Goal: Task Accomplishment & Management: Complete application form

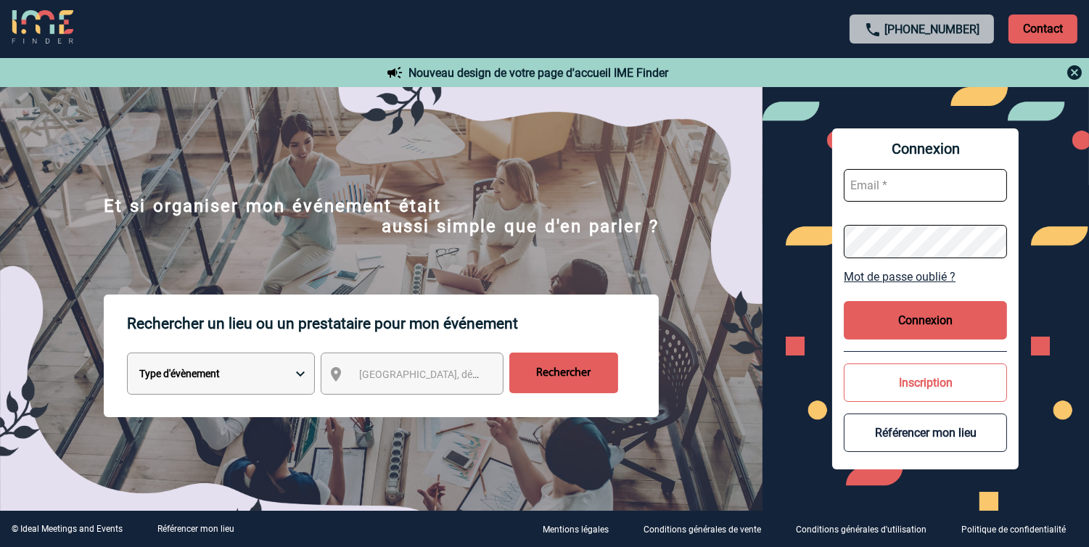
type input "vkalb@ime-groupe.com"
click at [972, 324] on button "Connexion" at bounding box center [925, 320] width 163 height 38
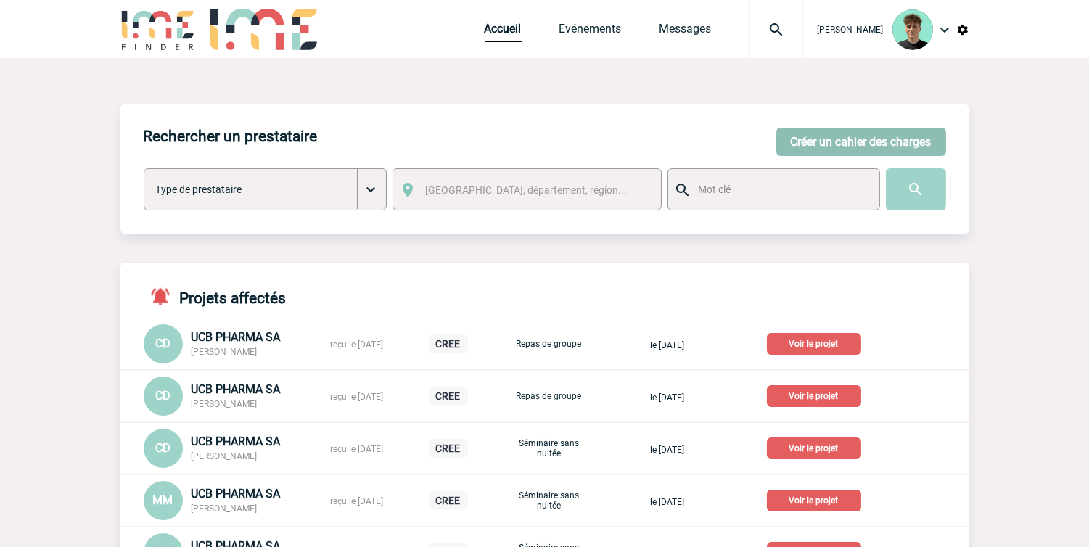
click at [908, 141] on button "Créer un cahier des charges" at bounding box center [861, 142] width 170 height 28
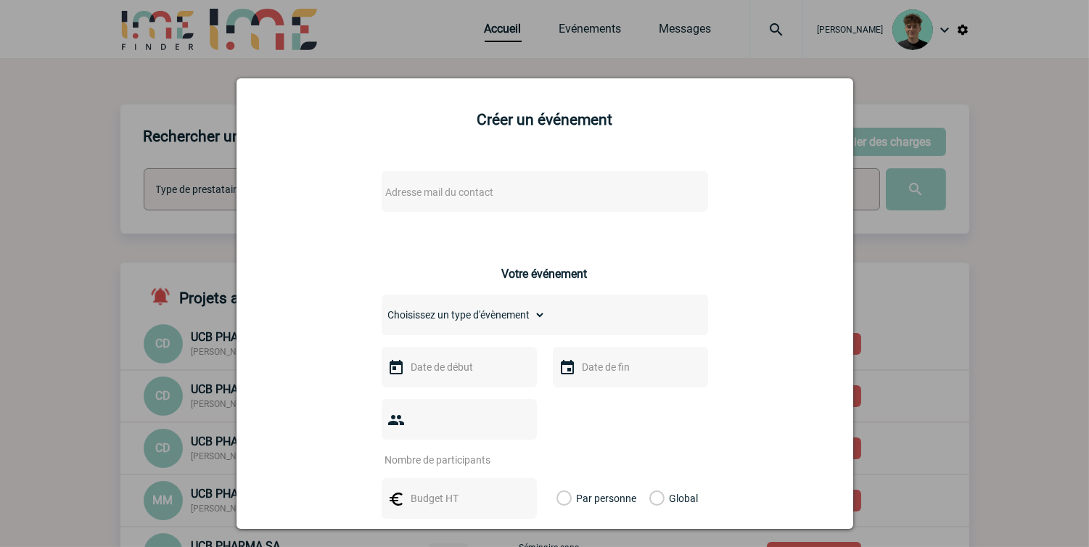
click at [956, 287] on div at bounding box center [544, 273] width 1089 height 547
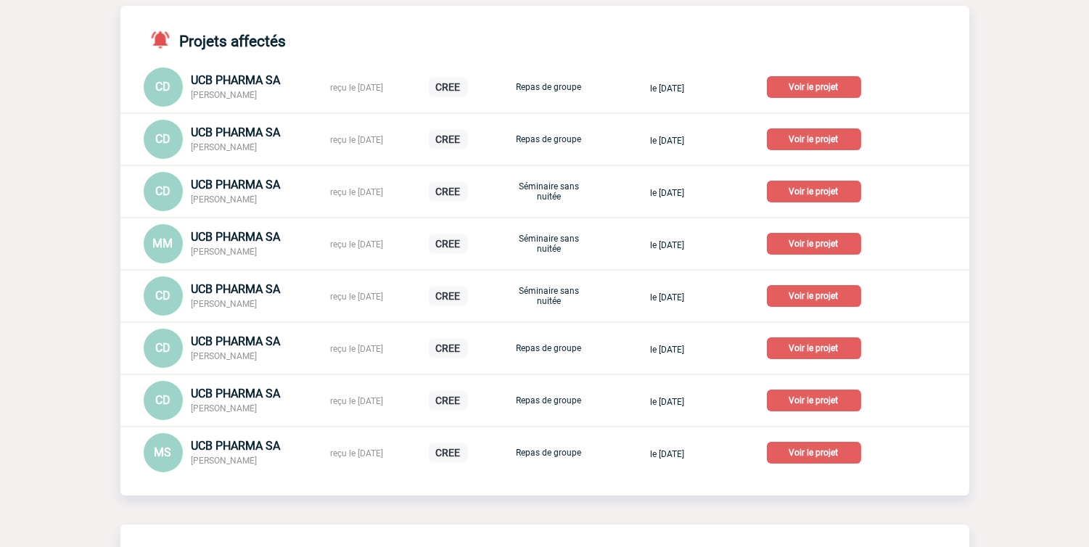
scroll to position [81, 0]
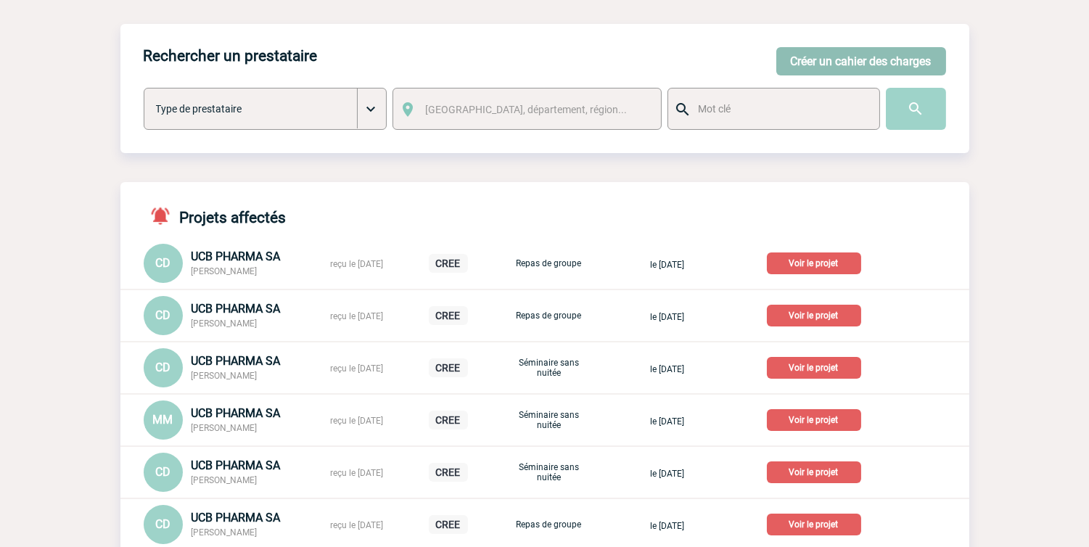
click at [839, 68] on button "Créer un cahier des charges" at bounding box center [861, 61] width 170 height 28
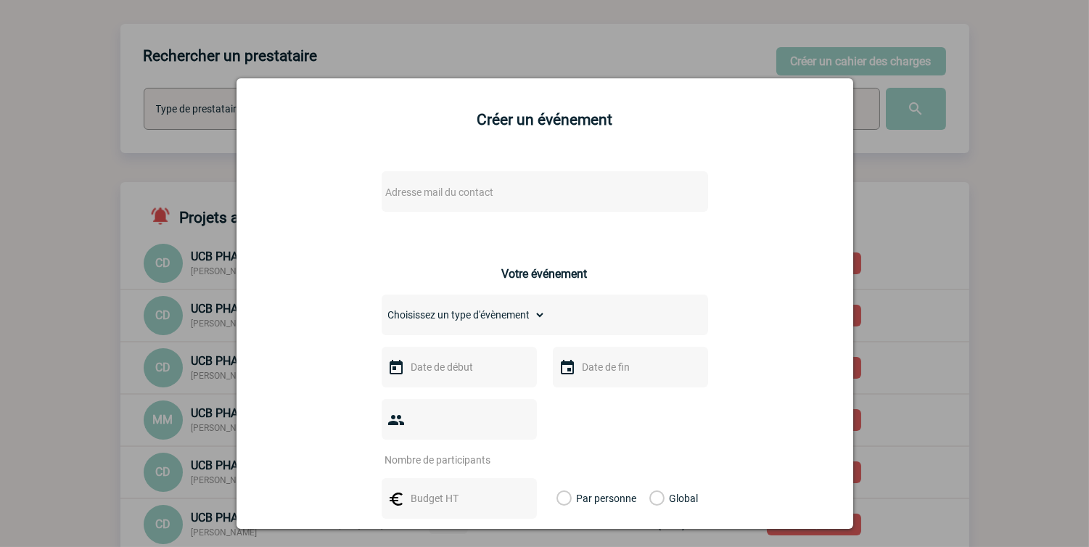
click at [448, 197] on span "Adresse mail du contact" at bounding box center [440, 192] width 108 height 12
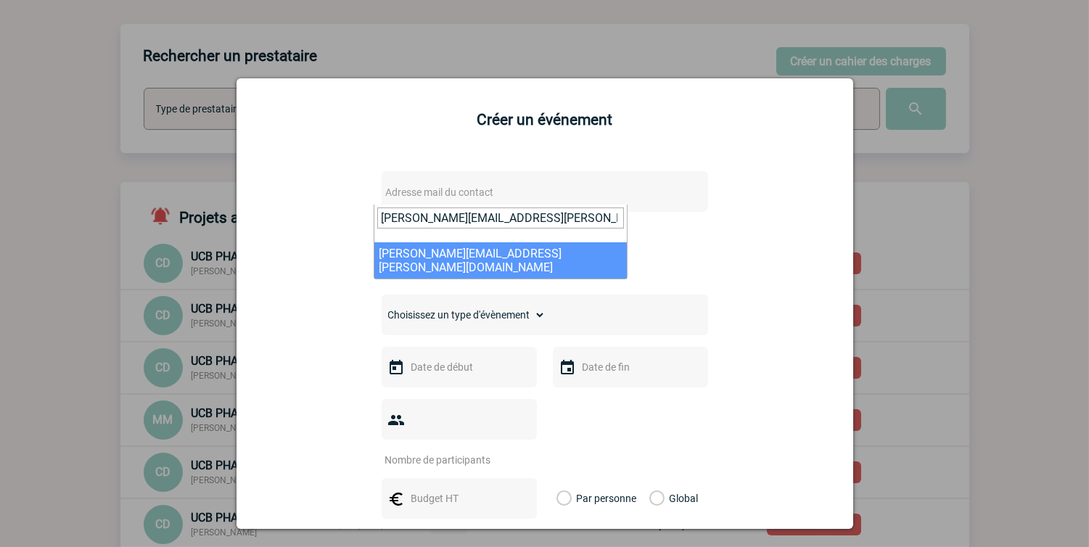
type input "[PERSON_NAME][EMAIL_ADDRESS][PERSON_NAME][DOMAIN_NAME]"
select select "132772"
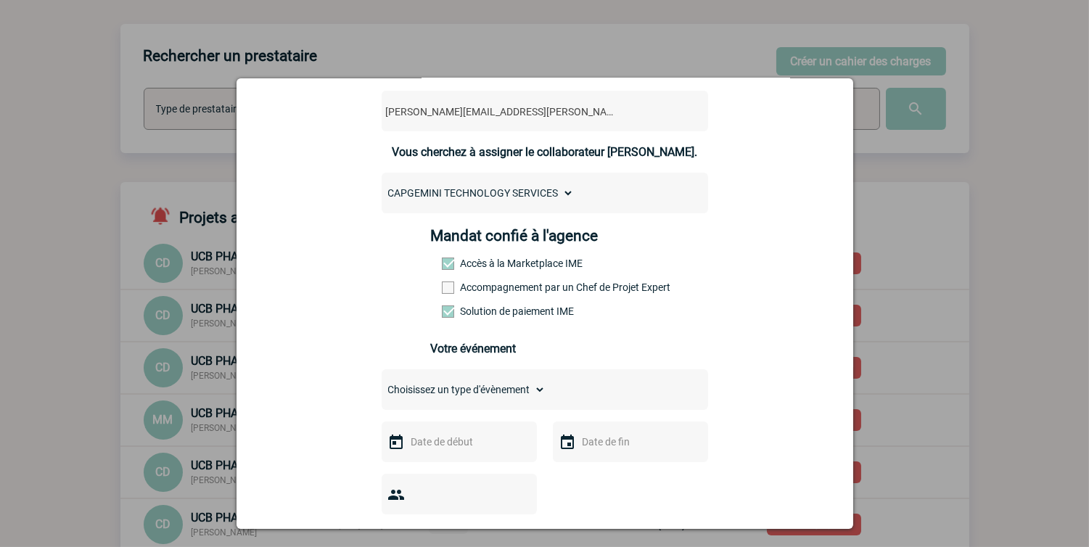
click at [506, 290] on label "Accompagnement par un Chef de Projet Expert" at bounding box center [474, 288] width 64 height 12
click at [0, 0] on input "Accompagnement par un Chef de Projet Expert" at bounding box center [0, 0] width 0 height 0
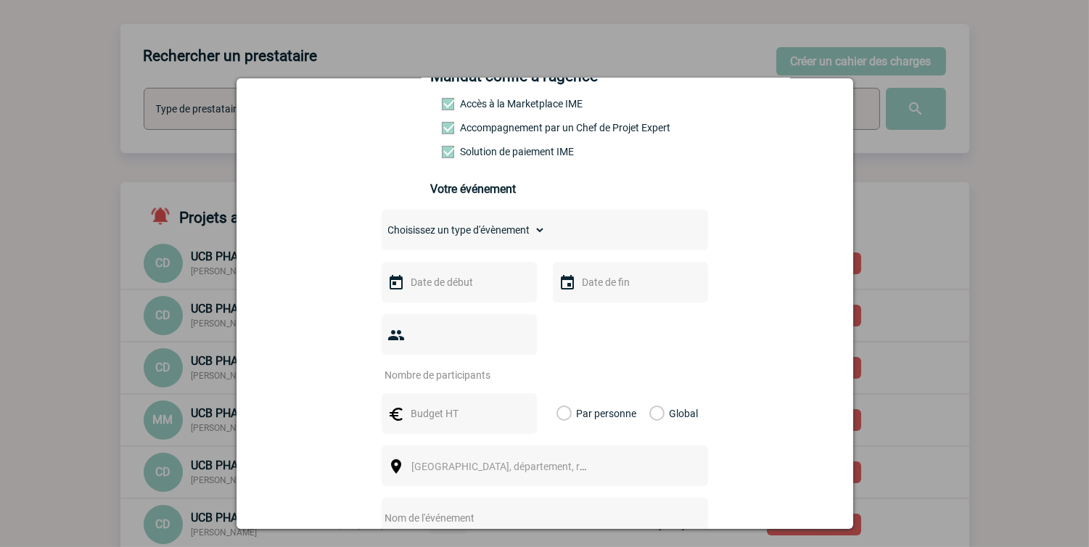
scroll to position [242, 0]
click at [533, 239] on select "Choisissez un type d'évènement Séminaire avec nuitée Séminaire sans nuitée Repa…" at bounding box center [464, 228] width 164 height 20
click at [491, 239] on select "Choisissez un type d'évènement Séminaire avec nuitée Séminaire sans nuitée Repa…" at bounding box center [464, 228] width 164 height 20
select select "3"
click at [382, 229] on select "Choisissez un type d'évènement Séminaire avec nuitée Séminaire sans nuitée Repa…" at bounding box center [464, 228] width 164 height 20
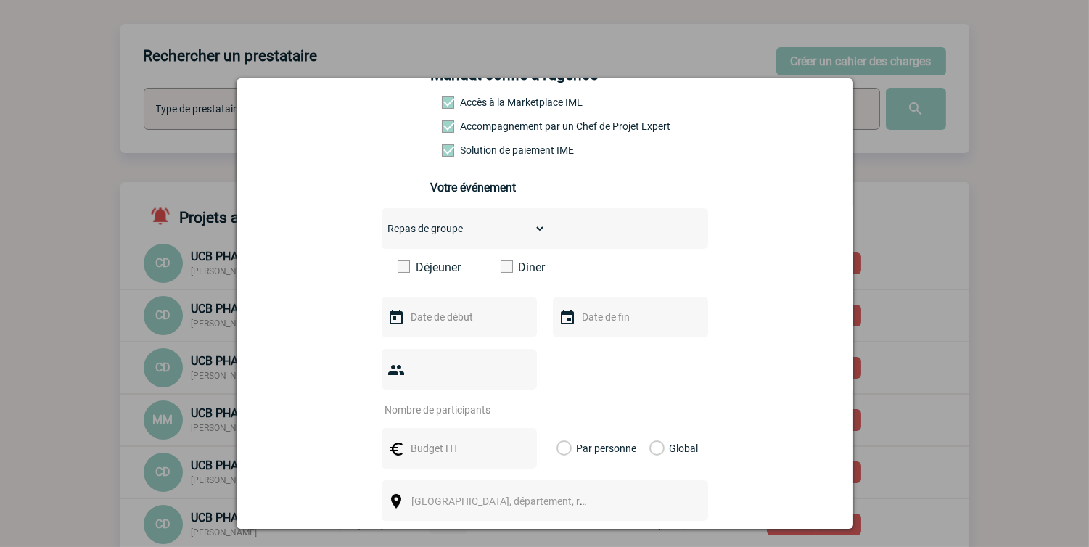
click at [519, 274] on label "Diner" at bounding box center [542, 267] width 83 height 14
click at [0, 0] on input "Diner" at bounding box center [0, 0] width 0 height 0
click at [649, 431] on label "Global" at bounding box center [653, 448] width 9 height 41
click at [0, 0] on input "Global" at bounding box center [0, 0] width 0 height 0
click at [486, 326] on input "text" at bounding box center [458, 317] width 100 height 19
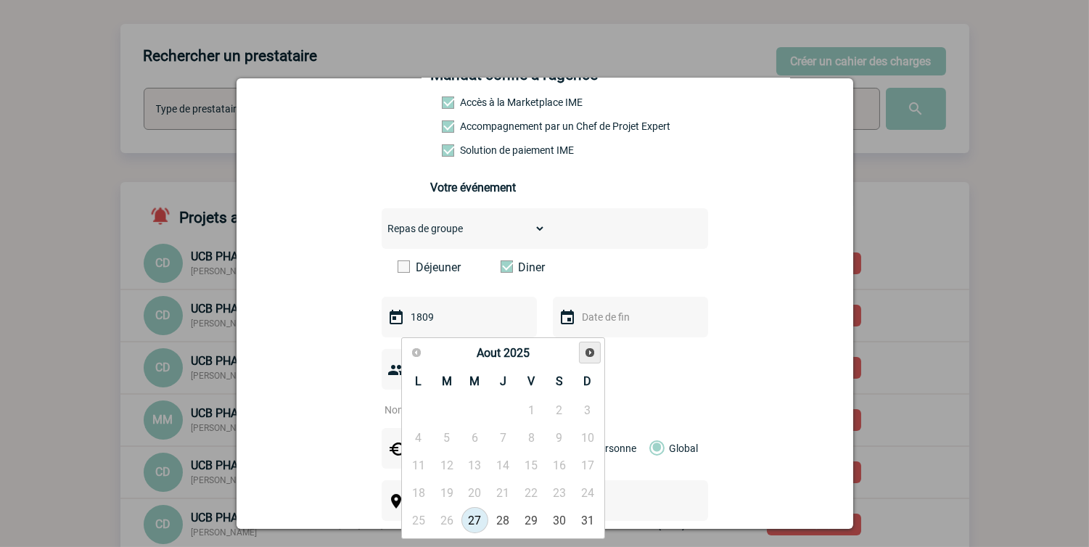
type input "1809"
click at [583, 344] on link "Suivant" at bounding box center [590, 353] width 22 height 22
click at [472, 492] on link "18" at bounding box center [474, 493] width 27 height 26
type input "[DATE]"
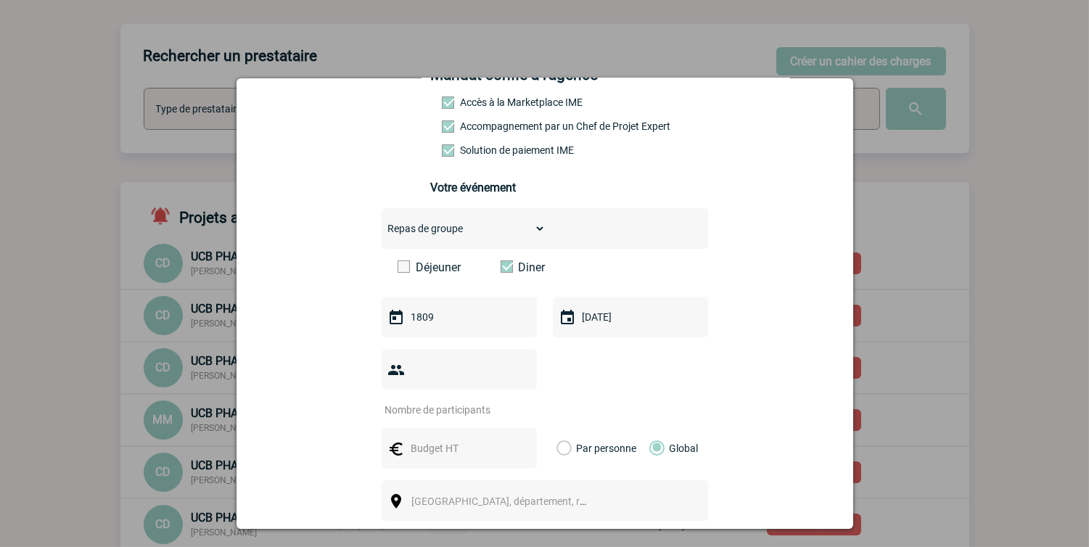
click at [488, 321] on input "1809" at bounding box center [458, 317] width 100 height 19
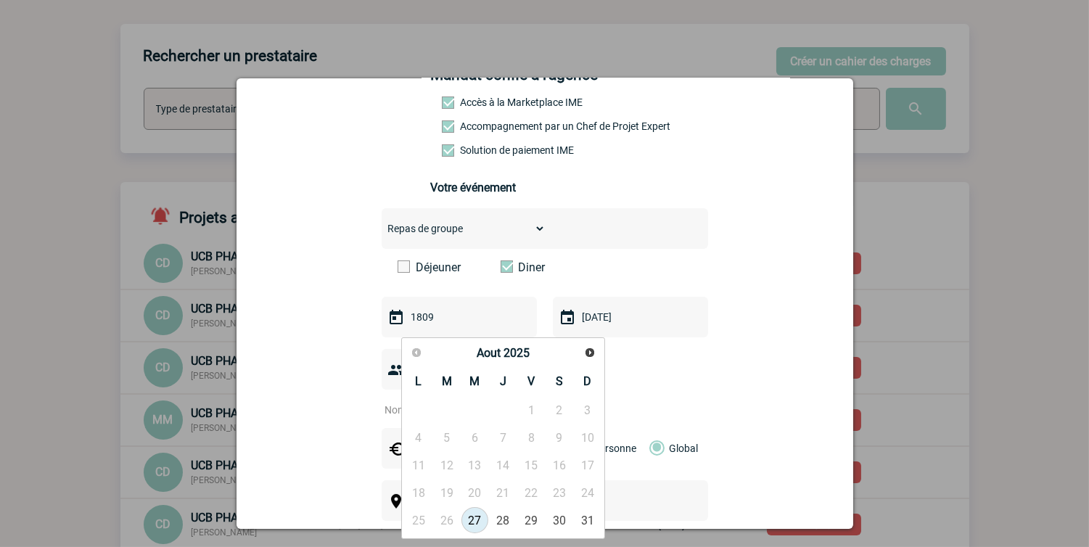
click at [488, 321] on input "1809" at bounding box center [458, 317] width 100 height 19
click at [584, 347] on span "Suivant" at bounding box center [590, 353] width 12 height 12
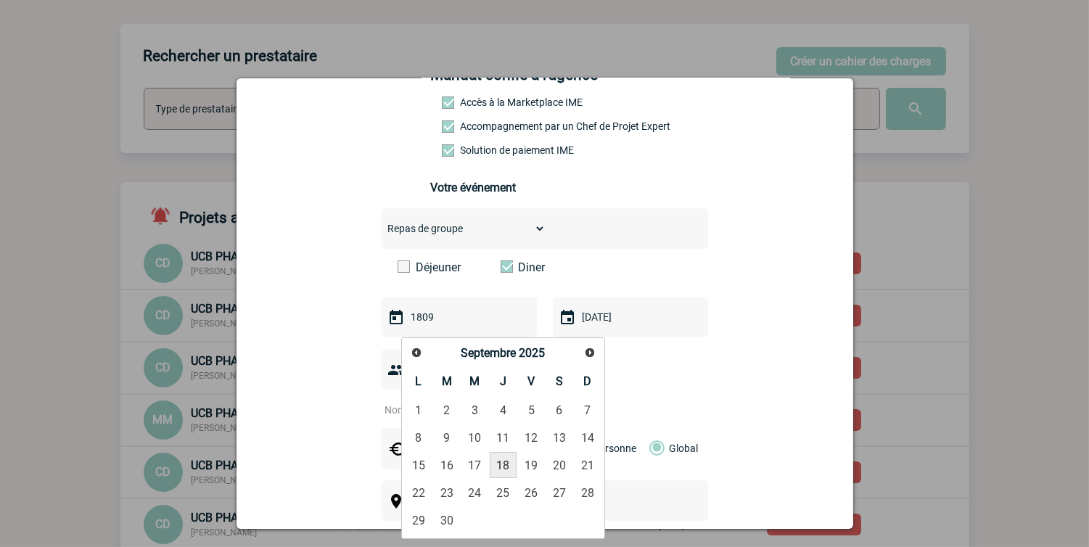
click at [496, 469] on link "18" at bounding box center [503, 465] width 27 height 26
type input "[DATE]"
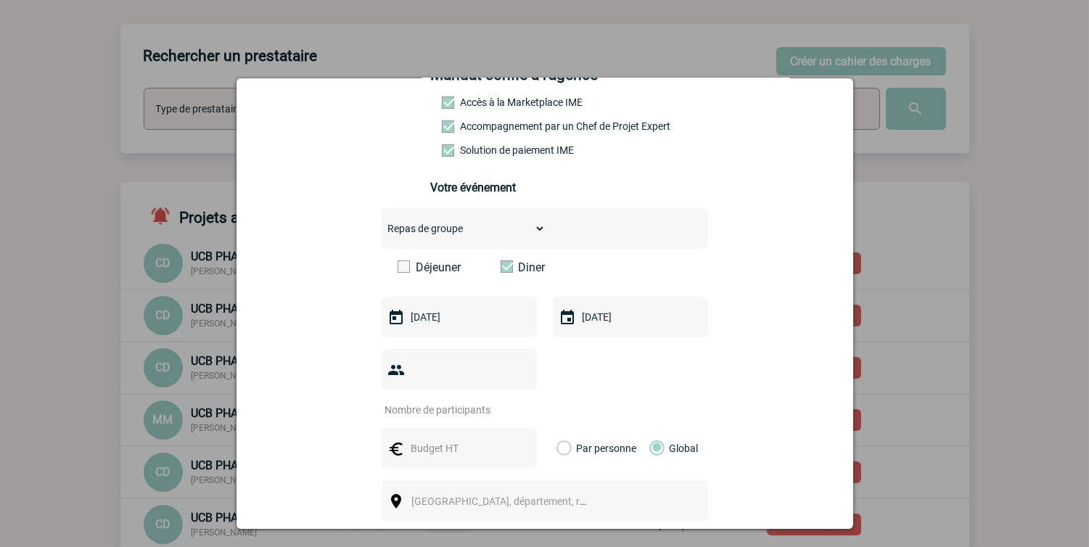
click at [461, 400] on input "number" at bounding box center [450, 409] width 136 height 19
type input "50"
click at [571, 379] on div "50" at bounding box center [545, 382] width 326 height 67
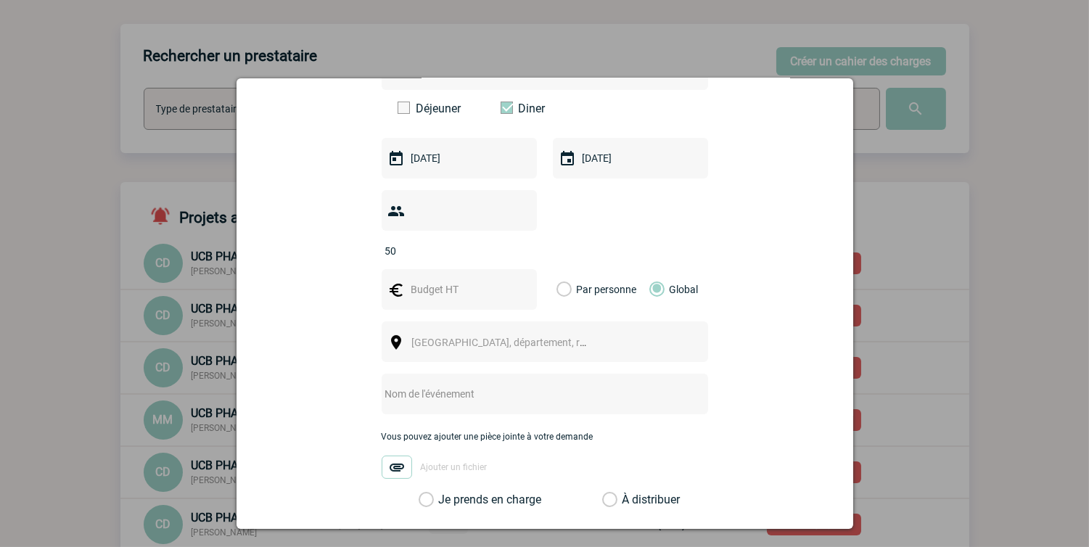
scroll to position [403, 0]
click at [472, 278] on input "text" at bounding box center [458, 287] width 100 height 19
type input "1100"
click at [596, 330] on span "[GEOGRAPHIC_DATA], département, région..." at bounding box center [506, 340] width 200 height 20
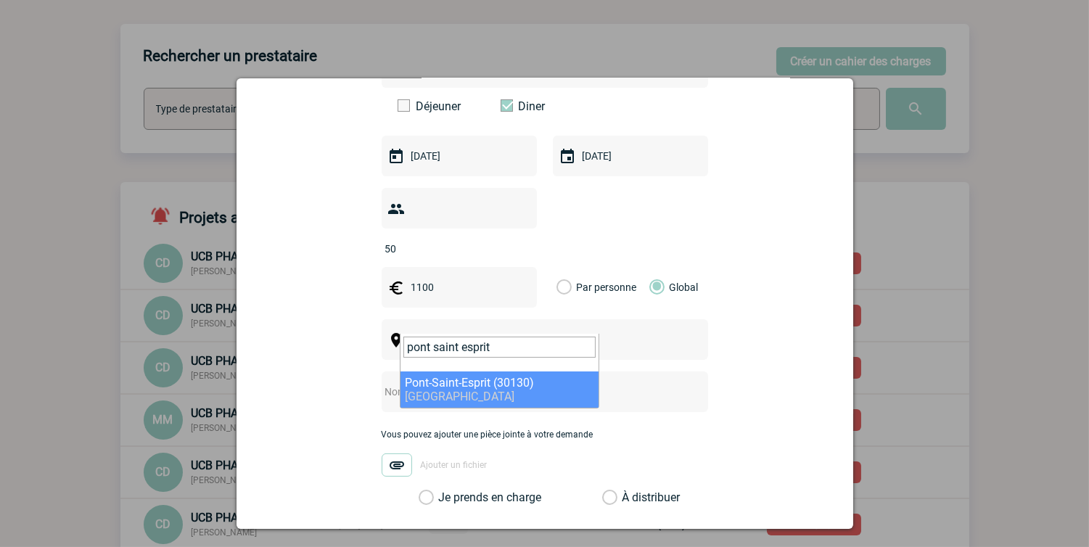
type input "pont saint esprit"
select select "28975"
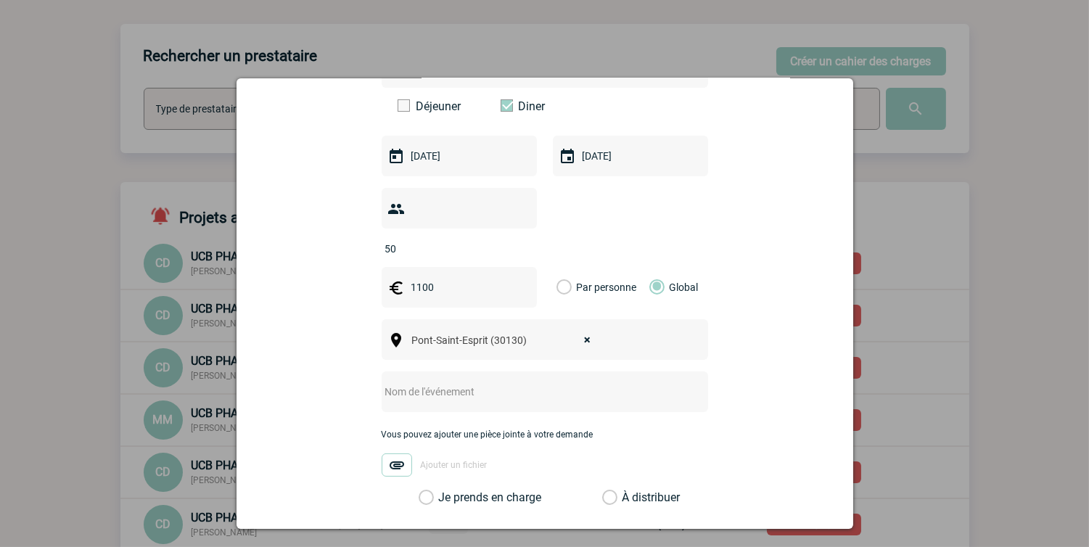
click at [465, 382] on input "text" at bounding box center [526, 391] width 288 height 19
type input "Soirée à l'Atelier du Bistrot avec [PERSON_NAME]"
click at [443, 490] on label "Je prends en charge" at bounding box center [431, 497] width 25 height 15
click at [0, 0] on input "Je prends en charge" at bounding box center [0, 0] width 0 height 0
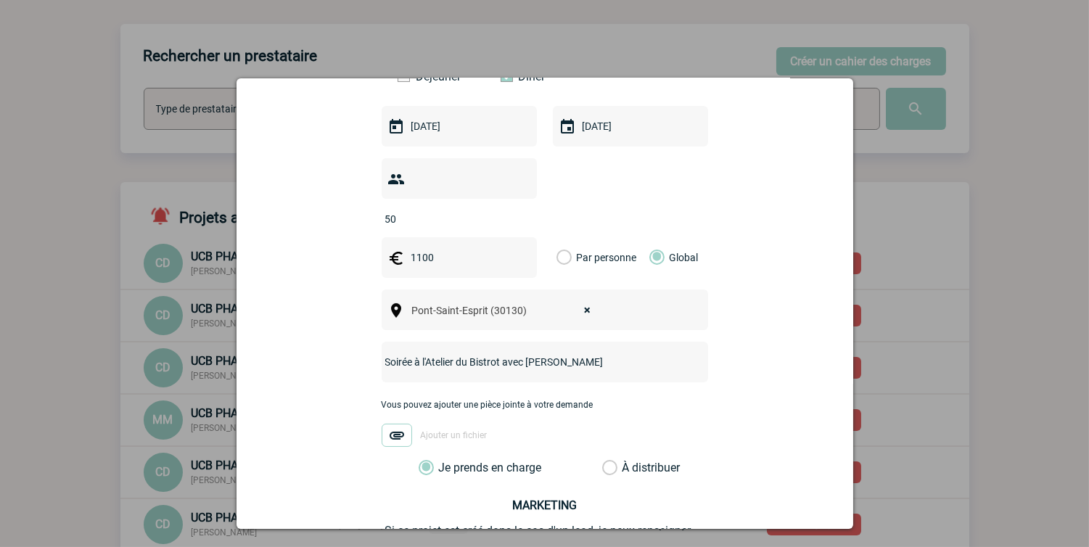
scroll to position [579, 0]
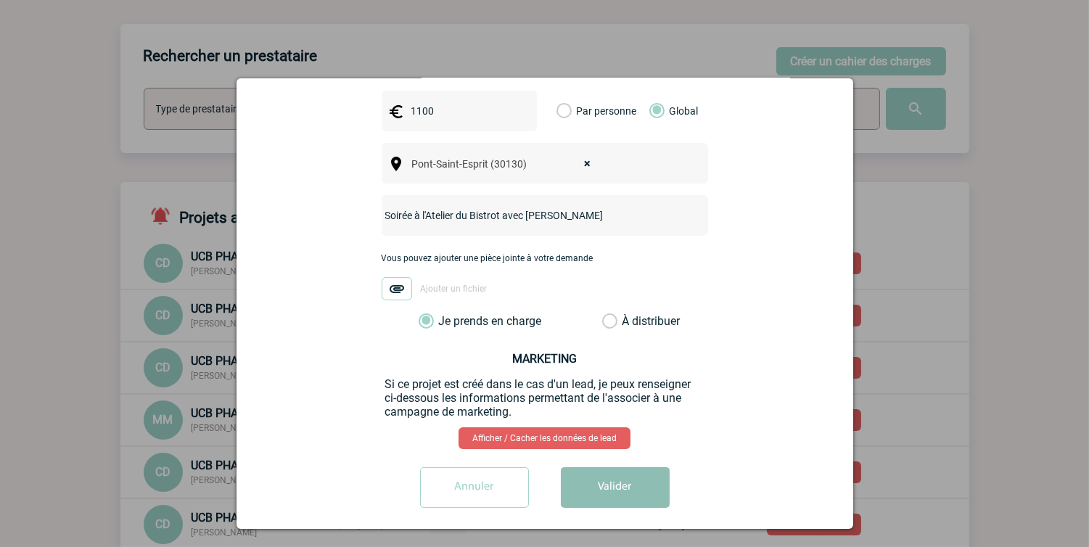
click at [613, 467] on button "Valider" at bounding box center [615, 487] width 109 height 41
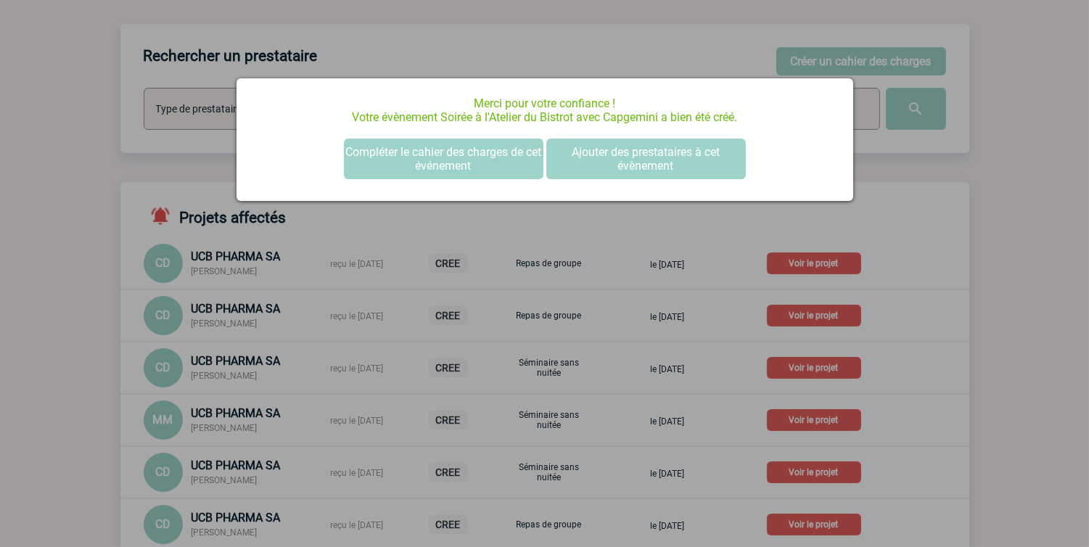
click at [955, 231] on div at bounding box center [544, 273] width 1089 height 547
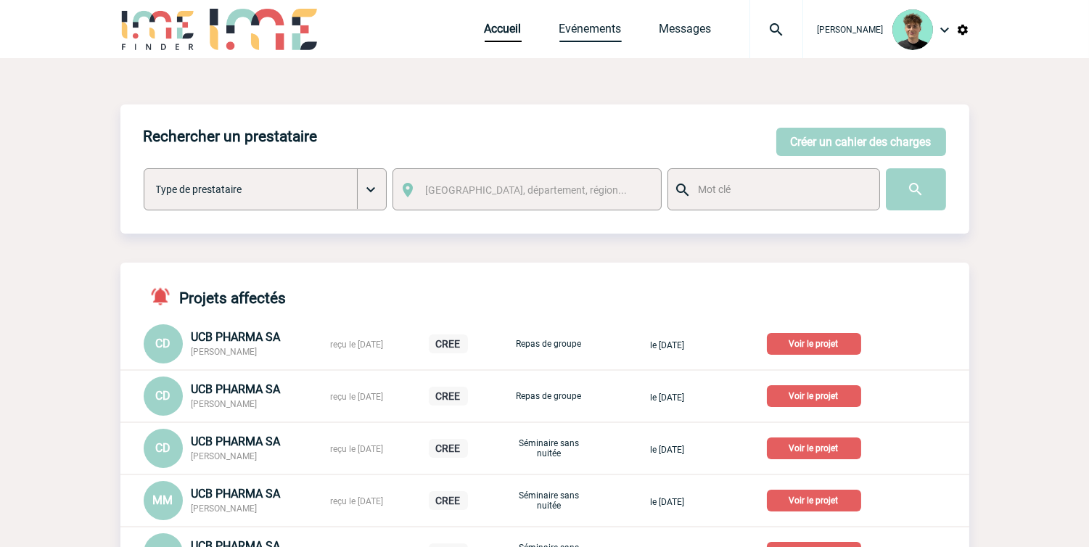
click at [618, 37] on link "Evénements" at bounding box center [590, 32] width 62 height 20
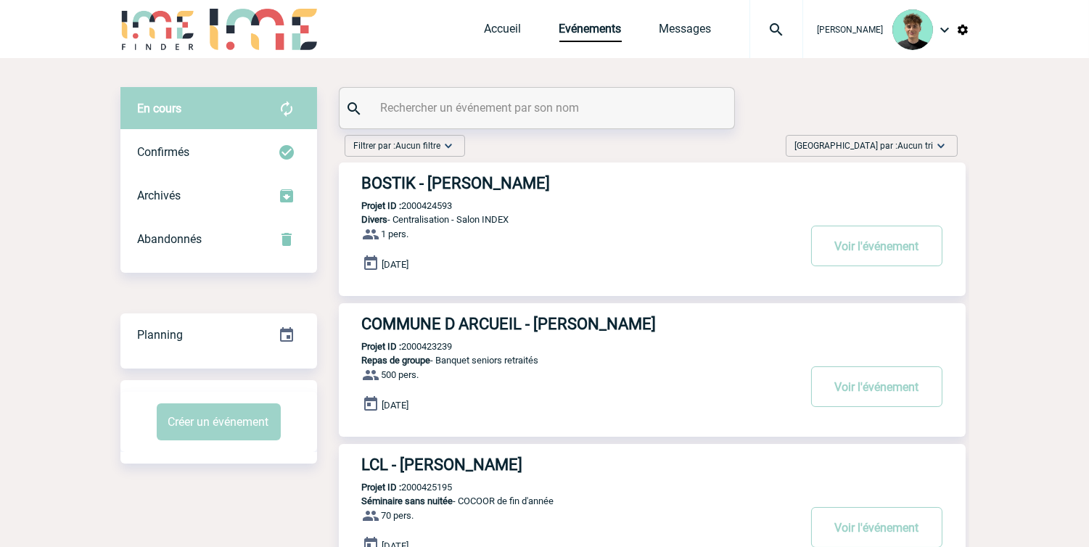
click at [895, 147] on span "Trier par : Aucun tri" at bounding box center [864, 146] width 139 height 15
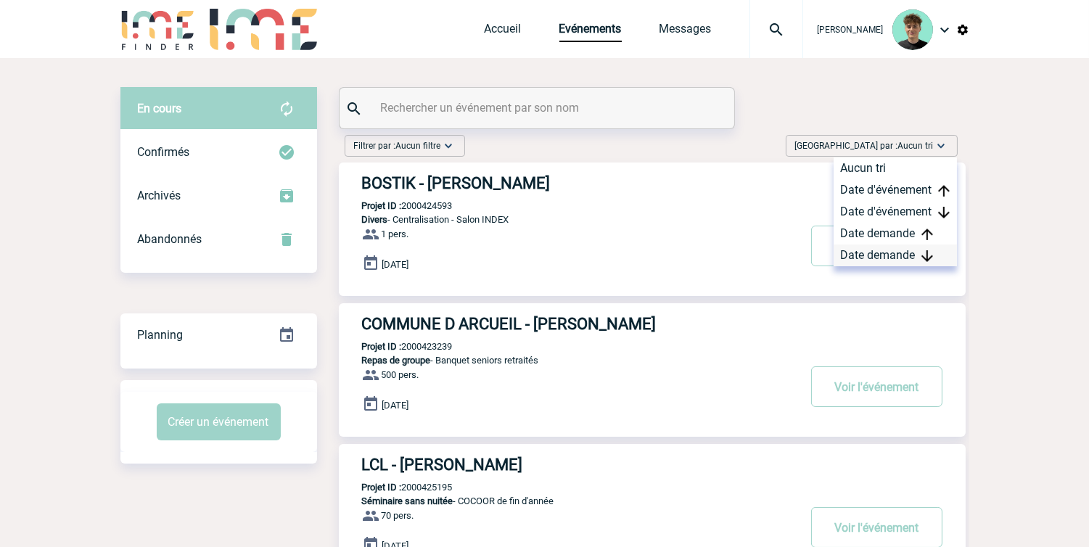
click at [895, 254] on div "Date demande" at bounding box center [895, 256] width 123 height 22
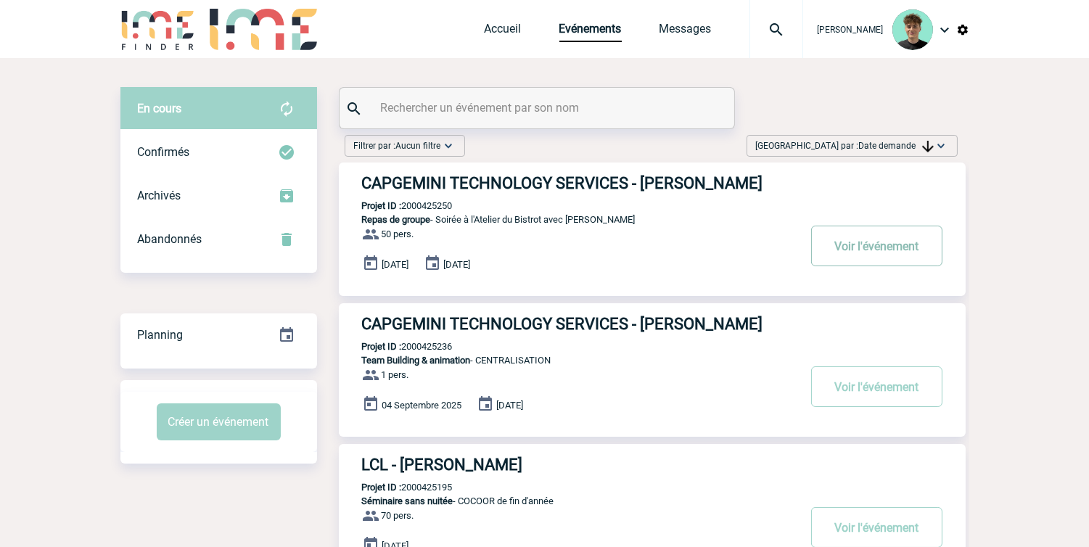
click at [847, 252] on button "Voir l'événement" at bounding box center [876, 246] width 131 height 41
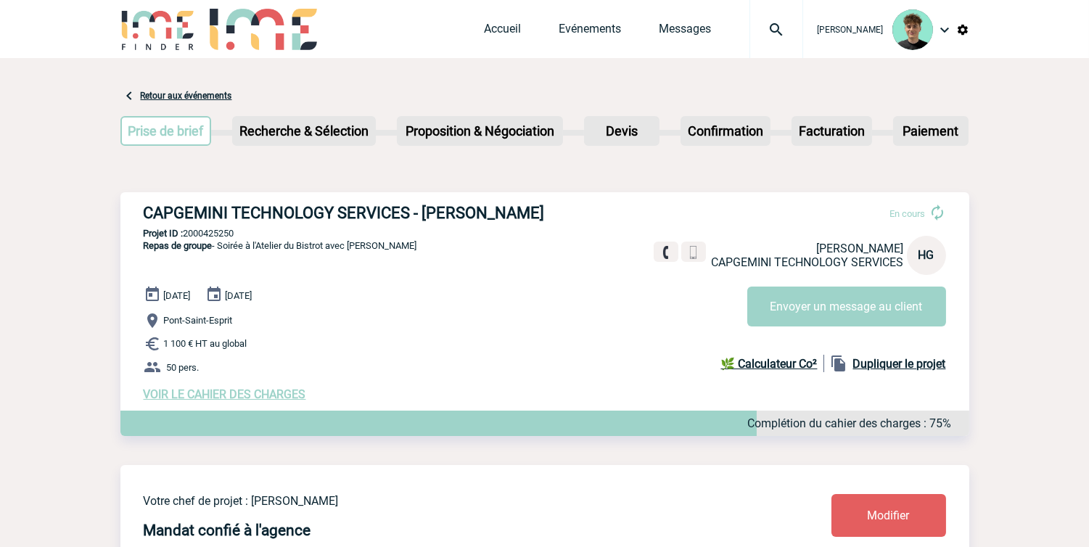
click at [187, 198] on div "CAPGEMINI TECHNOLOGY SERVICES - [PERSON_NAME] En cours [PERSON_NAME] CAPGEMINI …" at bounding box center [544, 302] width 849 height 221
drag, startPoint x: 187, startPoint y: 198, endPoint x: 504, endPoint y: 212, distance: 316.6
click at [504, 212] on div "CAPGEMINI TECHNOLOGY SERVICES - [PERSON_NAME] En cours [PERSON_NAME] CAPGEMINI …" at bounding box center [544, 302] width 849 height 221
copy h3 "CAPGEMINI TECHNOLOGY SERVICES - [PERSON_NAME]"
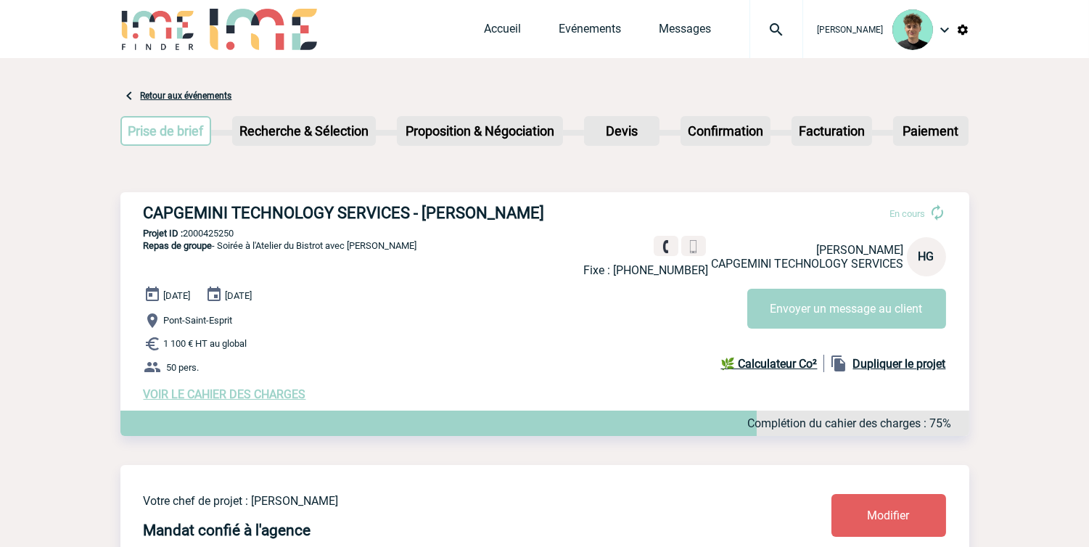
click at [209, 222] on div "CAPGEMINI TECHNOLOGY SERVICES - [PERSON_NAME] En cours Fixe : [PHONE_NUMBER] [P…" at bounding box center [544, 302] width 849 height 221
copy p "2000425250"
